Goal: Task Accomplishment & Management: Manage account settings

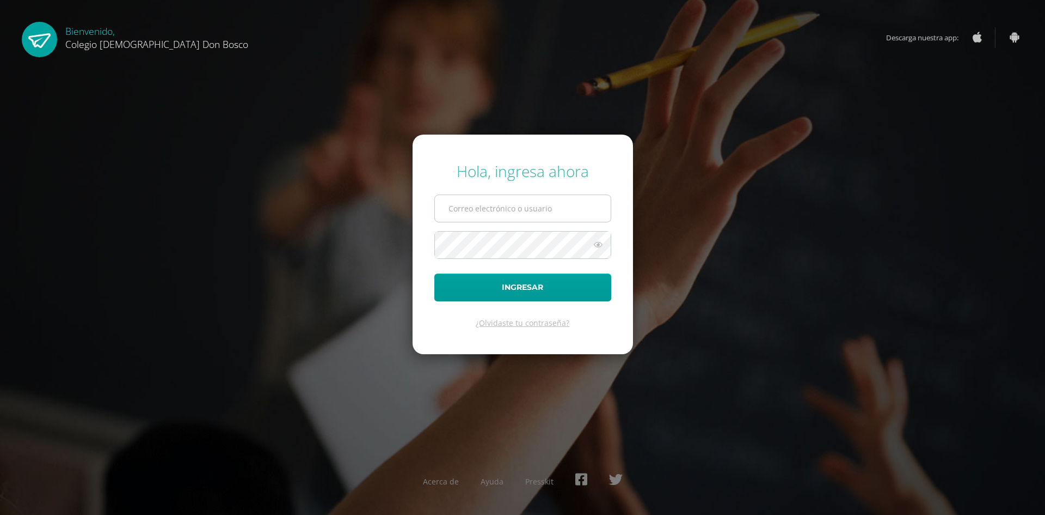
click at [491, 209] on input "text" at bounding box center [523, 208] width 176 height 27
type input "oscar_paz@donbosco.edu.gt"
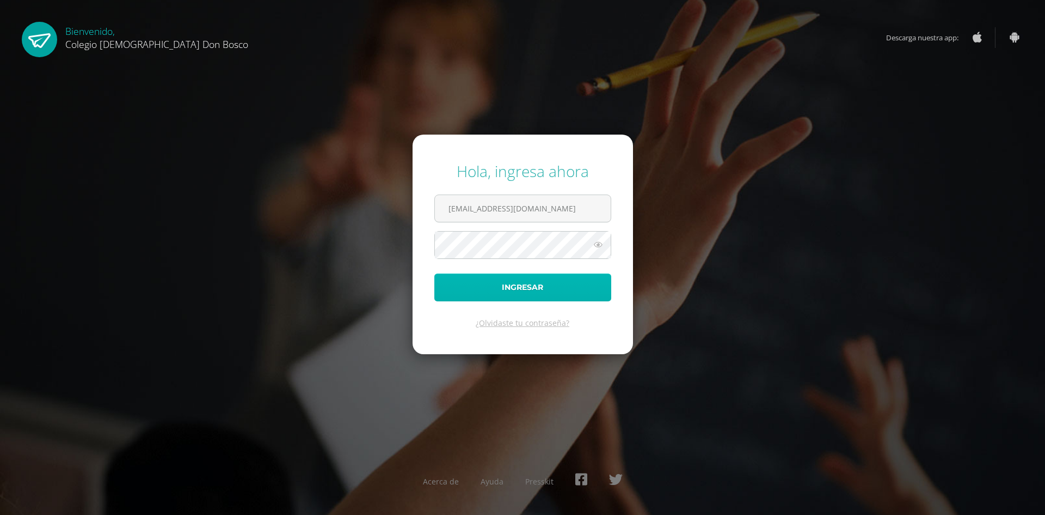
click at [525, 282] on button "Ingresar" at bounding box center [523, 287] width 177 height 28
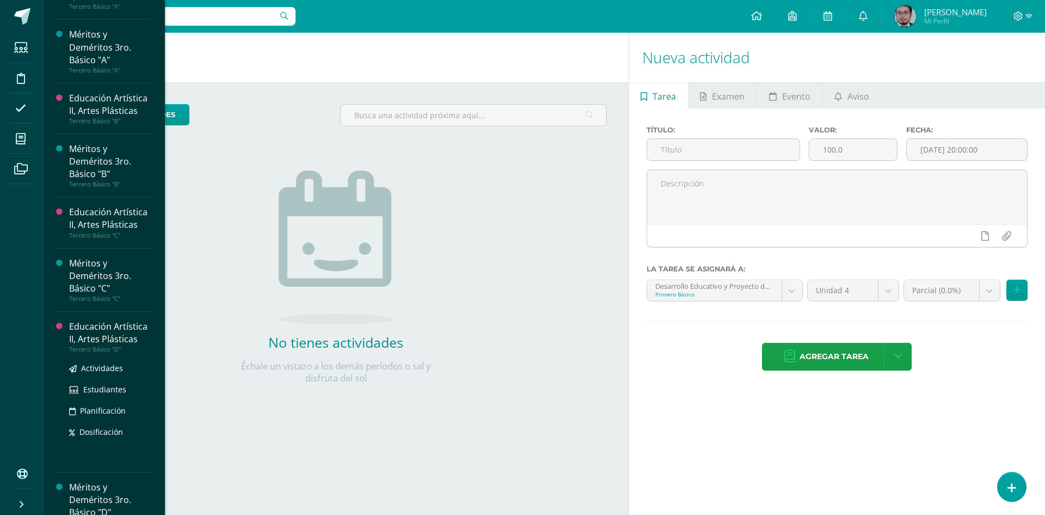
scroll to position [1141, 0]
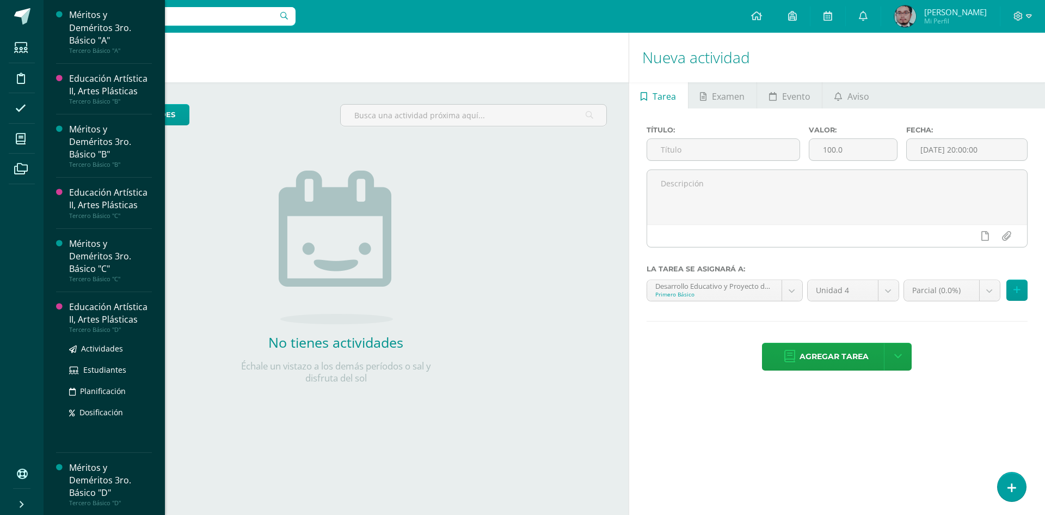
click at [118, 319] on div "Educación Artística II, Artes Plásticas" at bounding box center [110, 313] width 83 height 25
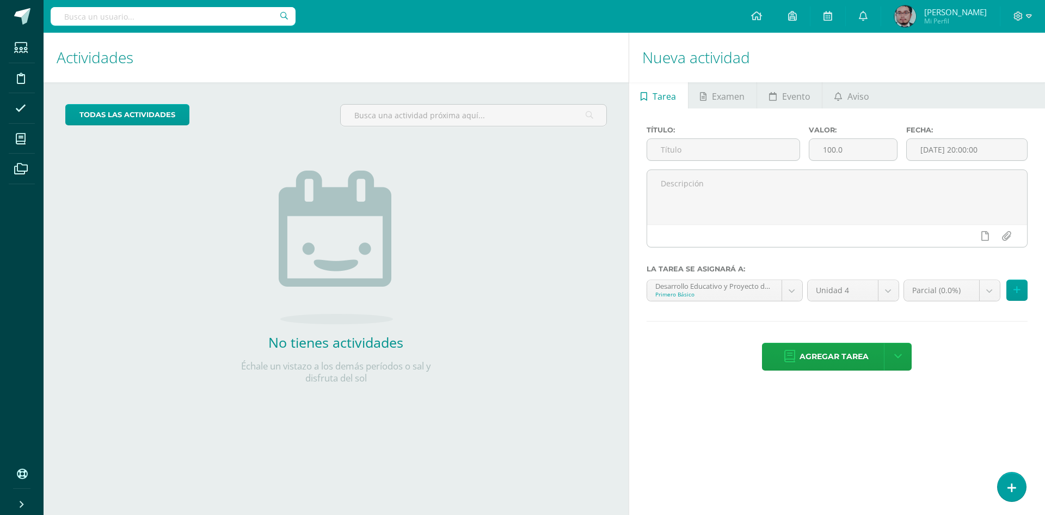
scroll to position [1032, 0]
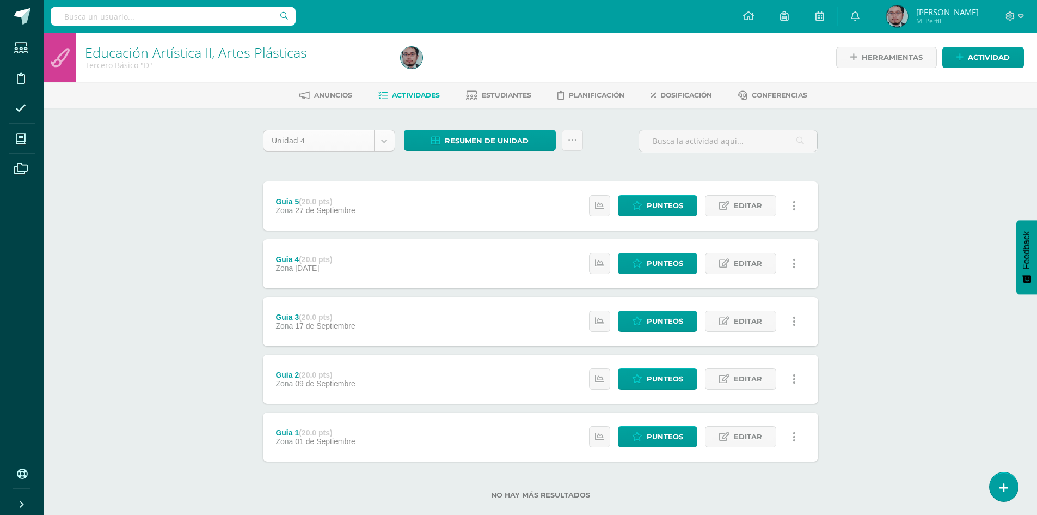
click at [388, 144] on body "Estudiantes Disciplina Asistencia Mis cursos Archivos Soporte Ayuda Reportar un…" at bounding box center [518, 267] width 1037 height 534
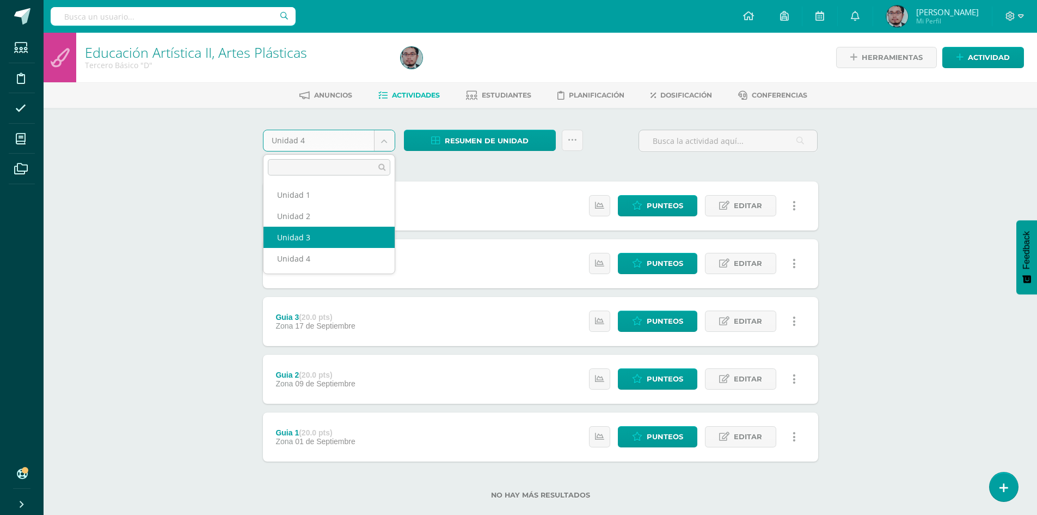
select select "Unidad 3"
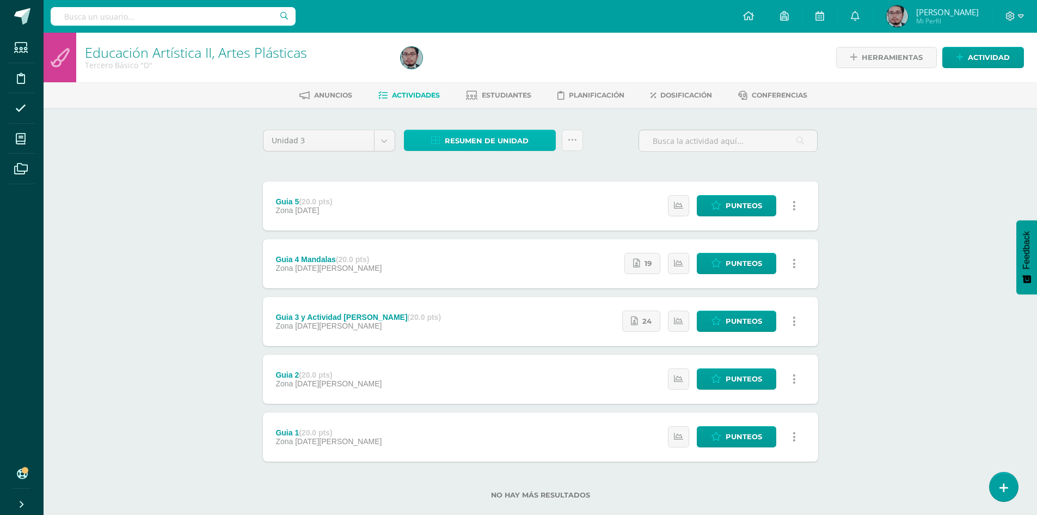
click at [495, 143] on span "Resumen de unidad" at bounding box center [487, 141] width 84 height 20
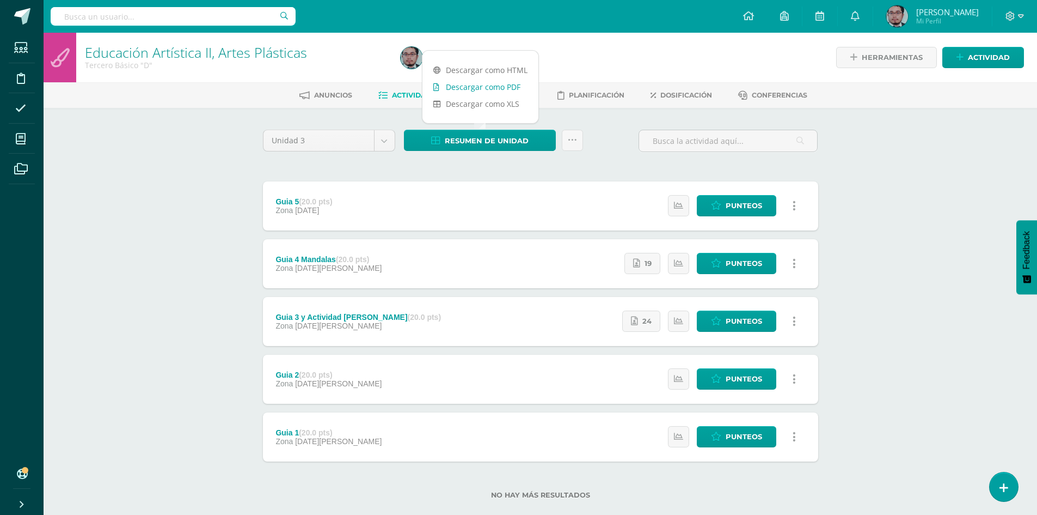
click at [497, 83] on link "Descargar como PDF" at bounding box center [481, 86] width 116 height 17
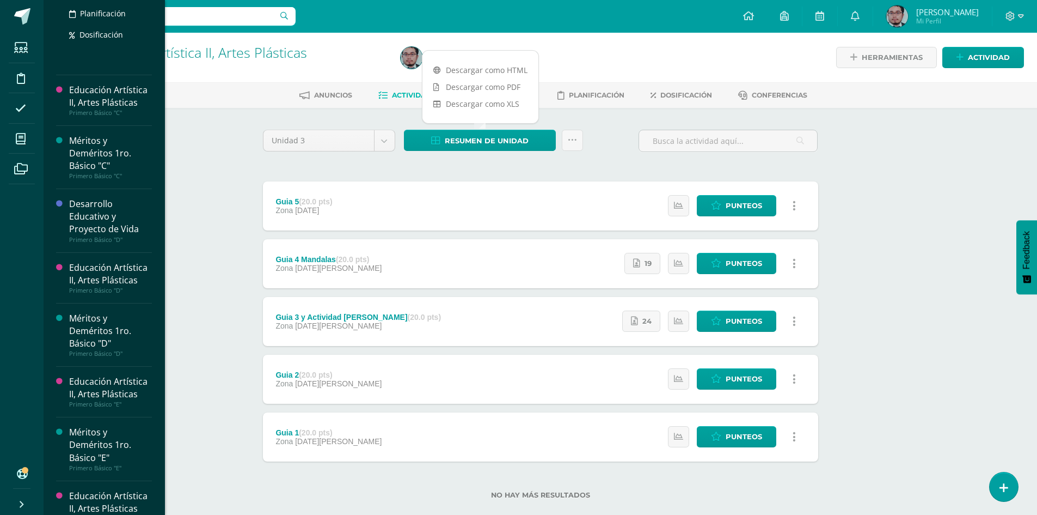
scroll to position [272, 0]
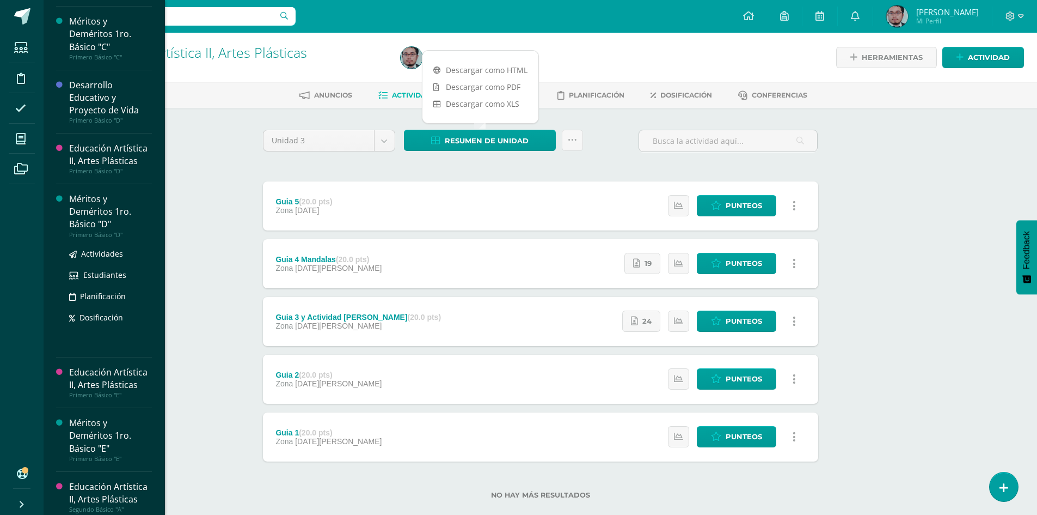
click at [92, 196] on div "Méritos y Deméritos 1ro. Básico "D"" at bounding box center [110, 212] width 83 height 38
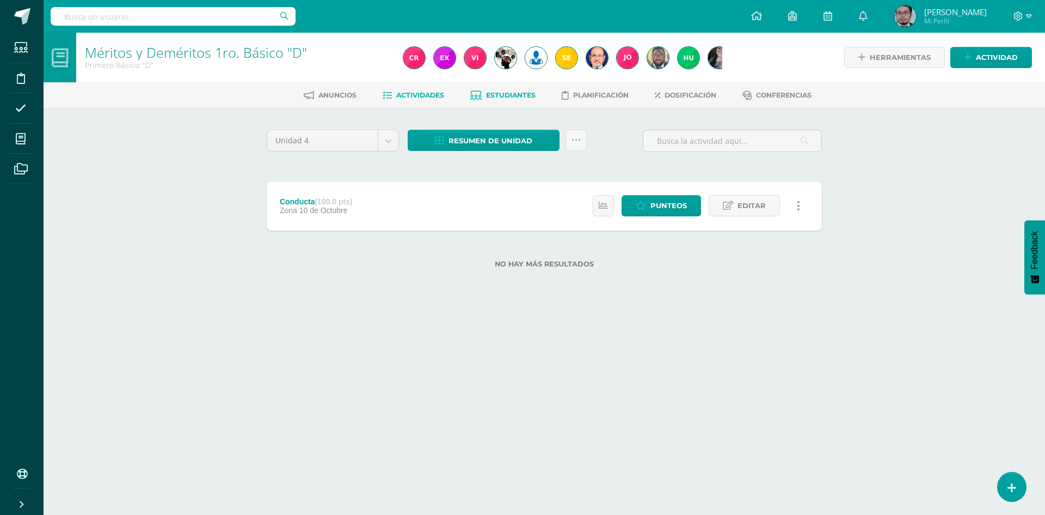
click at [505, 95] on span "Estudiantes" at bounding box center [511, 95] width 50 height 8
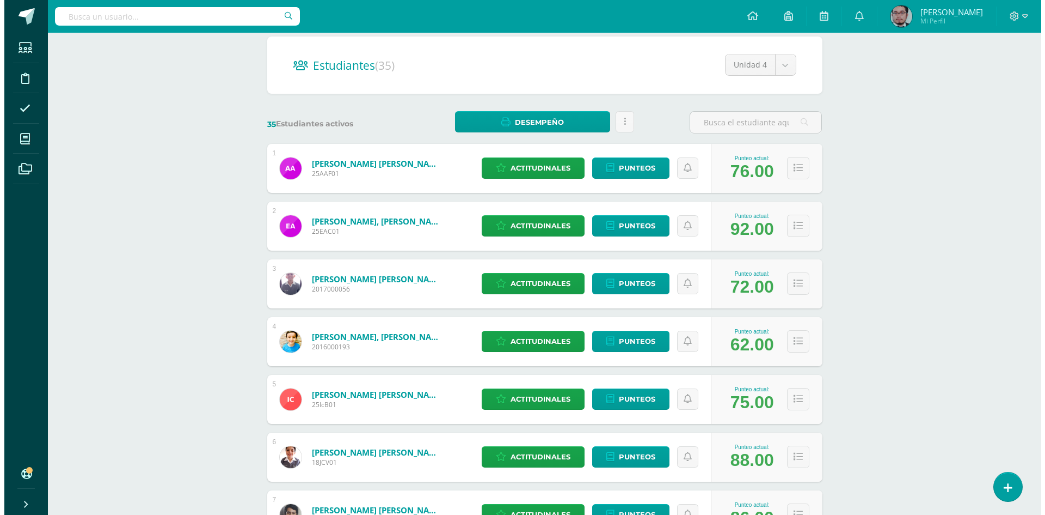
scroll to position [109, 0]
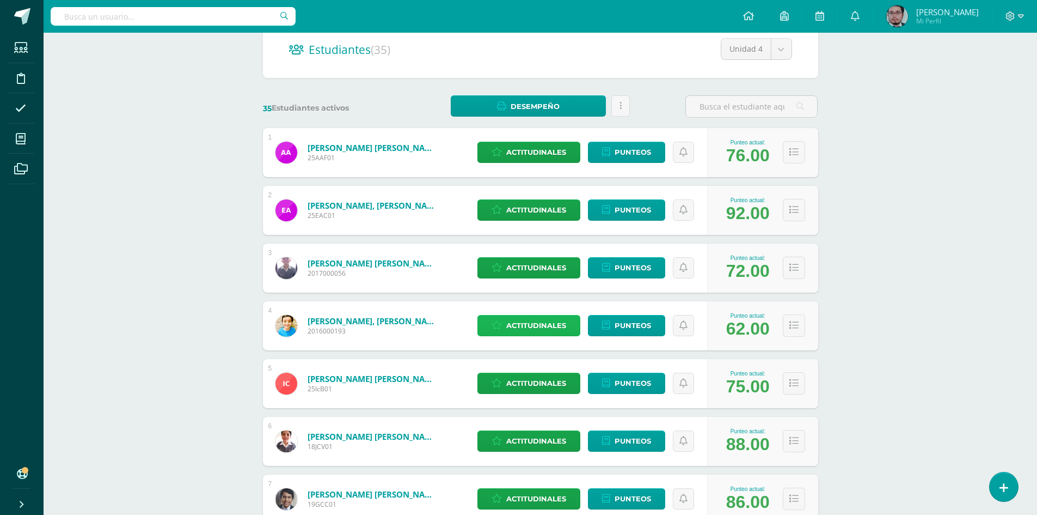
click at [530, 328] on span "Actitudinales" at bounding box center [536, 325] width 60 height 20
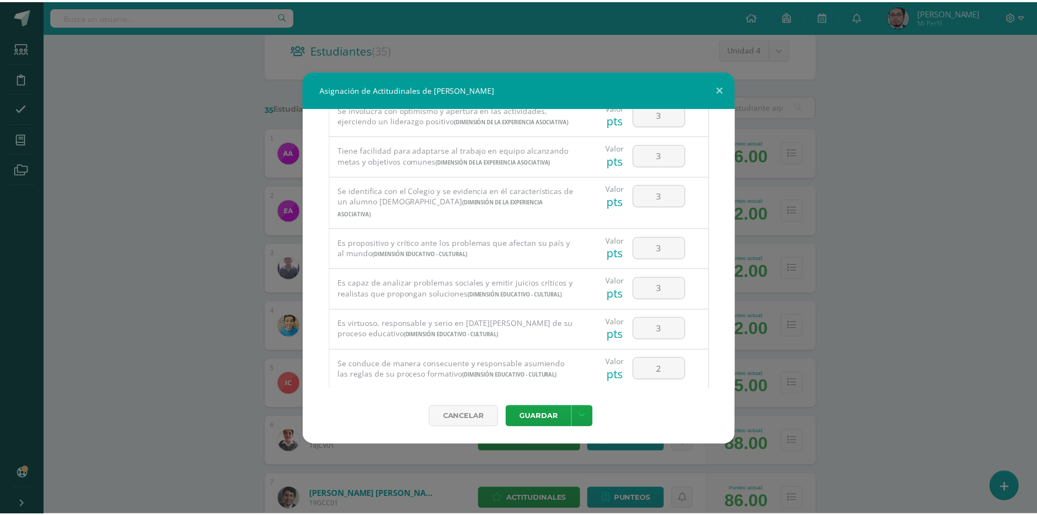
scroll to position [737, 0]
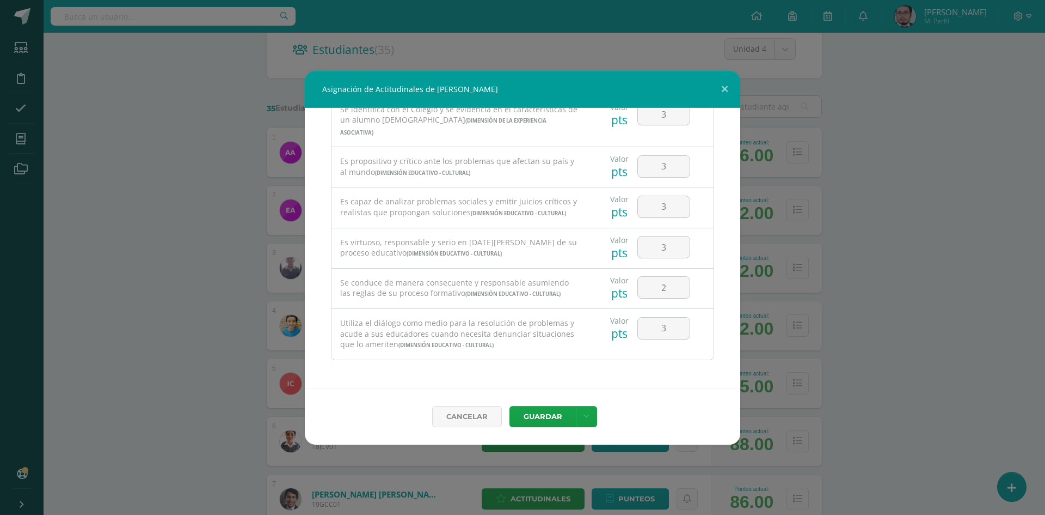
click at [963, 318] on div "Asignación de Actitudinales de [PERSON_NAME] Todas las Categorias Todas las Cat…" at bounding box center [522, 258] width 1037 height 374
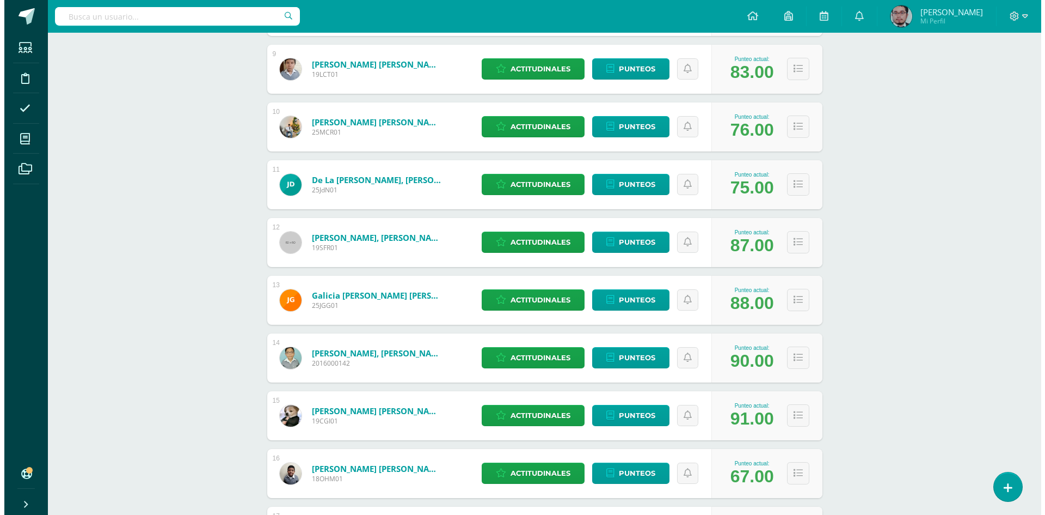
scroll to position [708, 0]
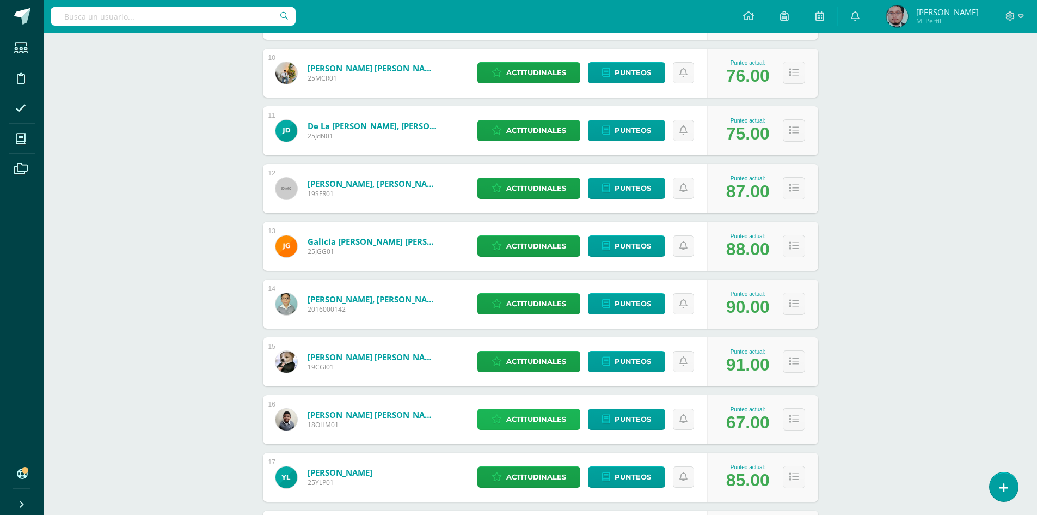
click at [532, 417] on span "Actitudinales" at bounding box center [536, 419] width 60 height 20
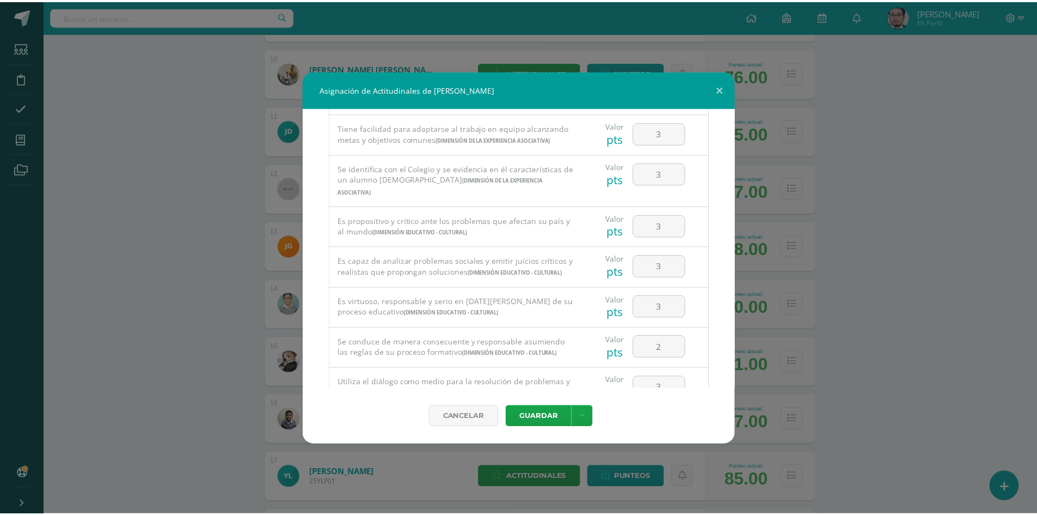
scroll to position [737, 0]
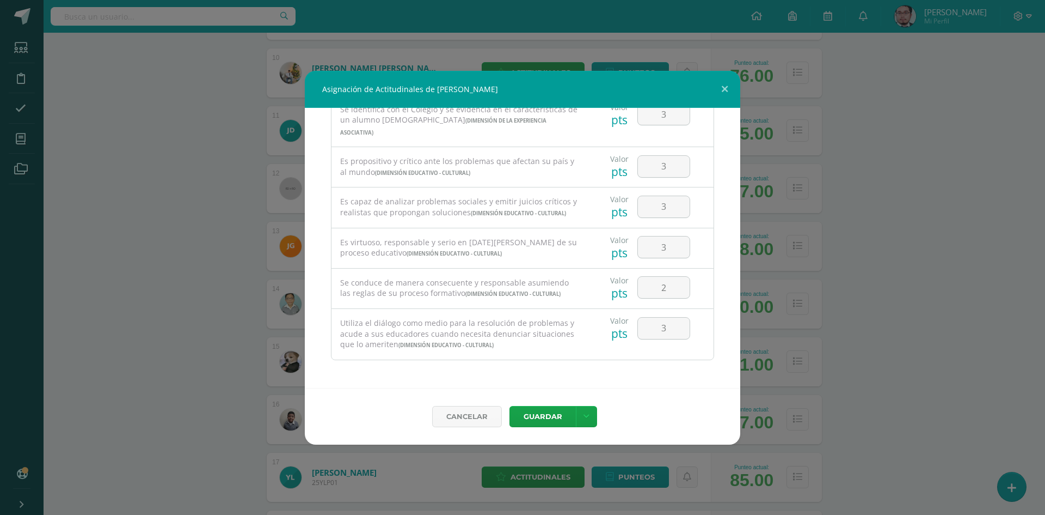
click at [896, 317] on div "Asignación de Actitudinales de [PERSON_NAME] Todas las Categorias Todas las Cat…" at bounding box center [522, 258] width 1037 height 374
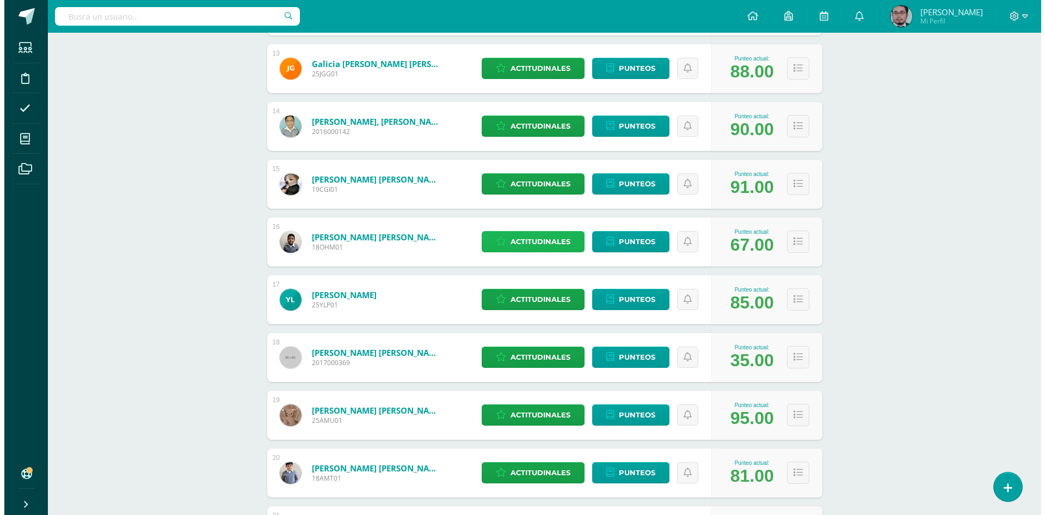
scroll to position [926, 0]
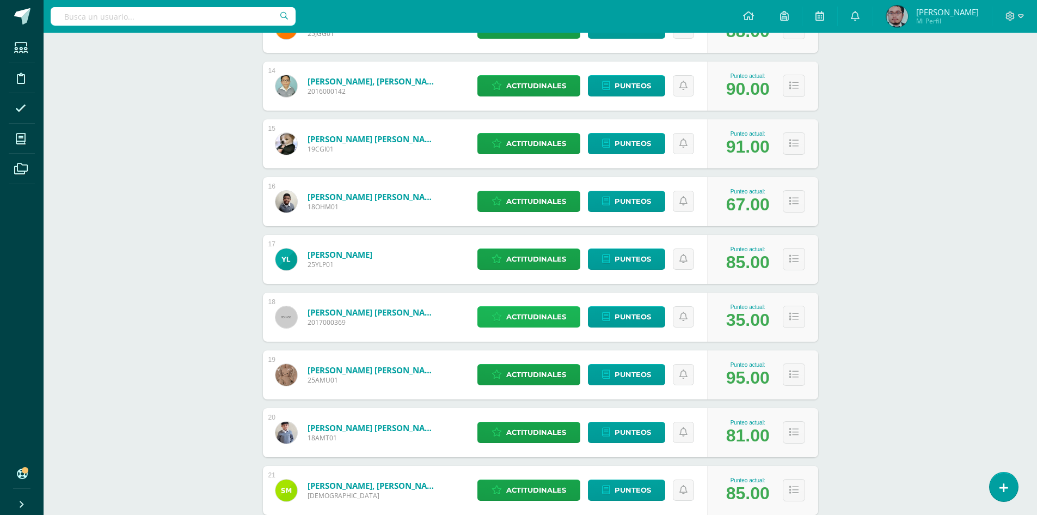
click at [527, 317] on span "Actitudinales" at bounding box center [536, 317] width 60 height 20
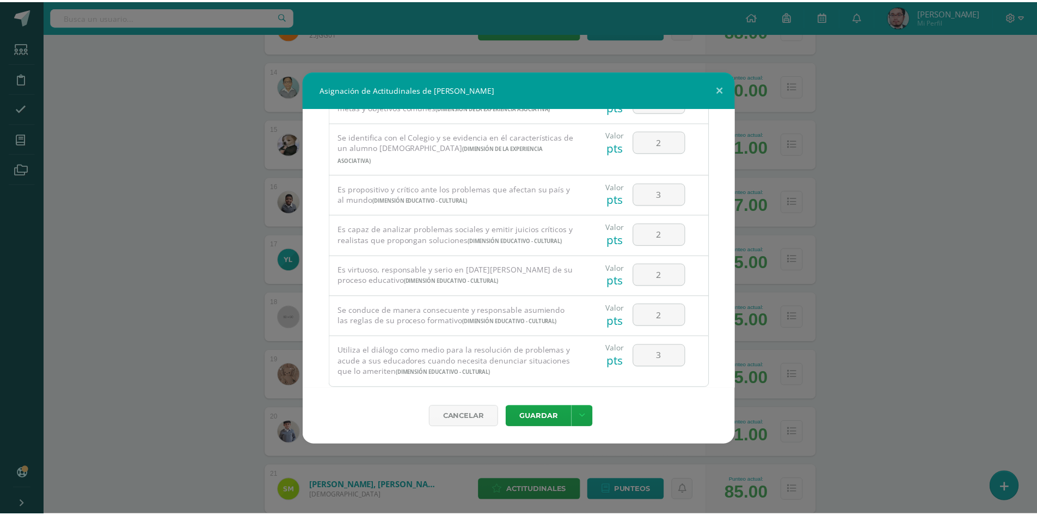
scroll to position [737, 0]
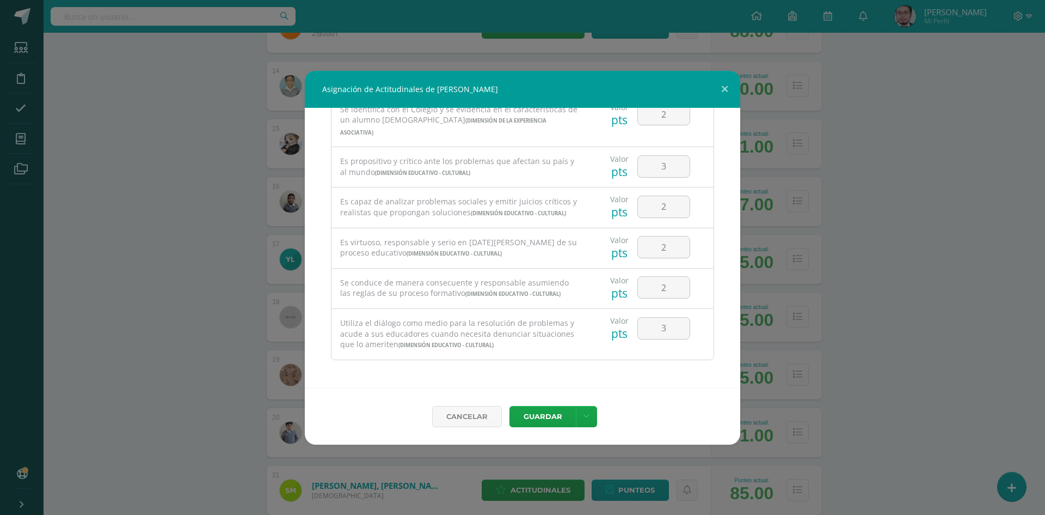
click at [866, 359] on div "Asignación de Actitudinales de [PERSON_NAME] Todas las Categorias Todas las Cat…" at bounding box center [522, 258] width 1037 height 374
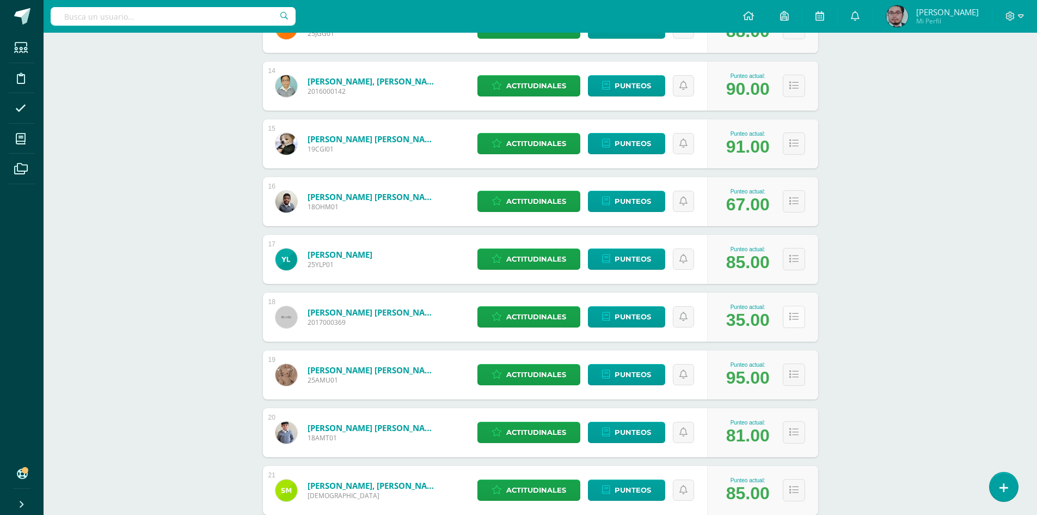
click at [799, 312] on button at bounding box center [794, 316] width 22 height 22
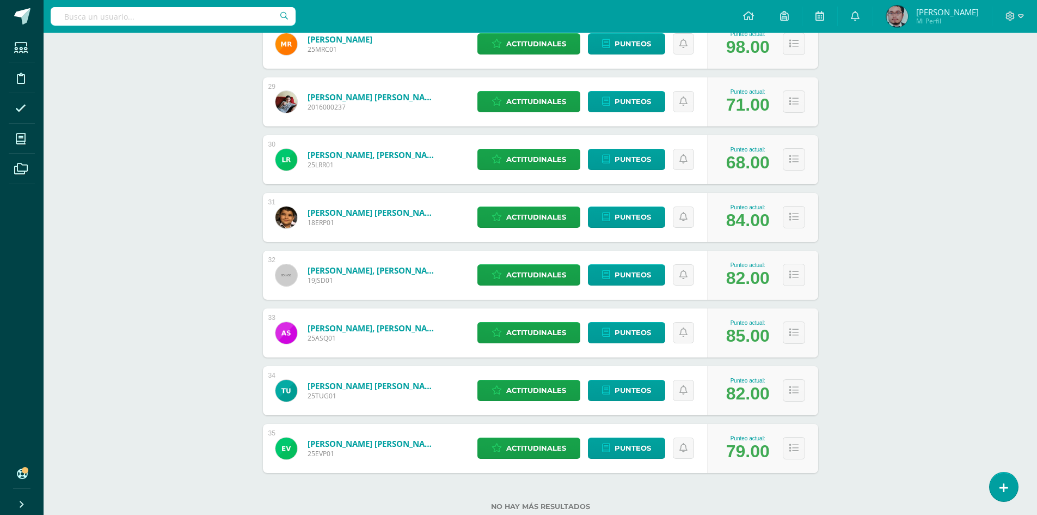
scroll to position [2590, 0]
